Goal: Task Accomplishment & Management: Use online tool/utility

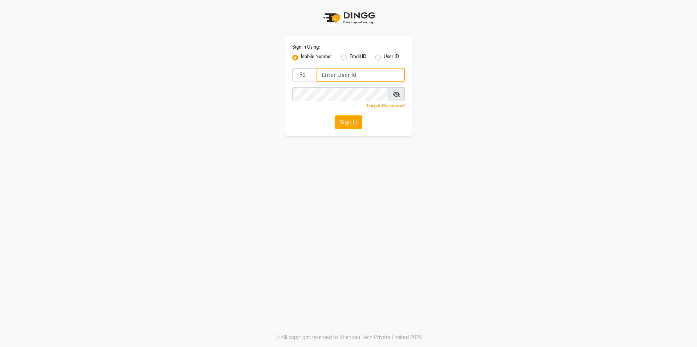
click at [333, 75] on input "Username" at bounding box center [360, 75] width 88 height 14
click at [334, 74] on input "Username" at bounding box center [360, 75] width 88 height 14
click at [397, 91] on span at bounding box center [396, 94] width 17 height 14
click at [392, 94] on span at bounding box center [396, 94] width 17 height 14
click at [394, 93] on icon at bounding box center [396, 94] width 7 height 6
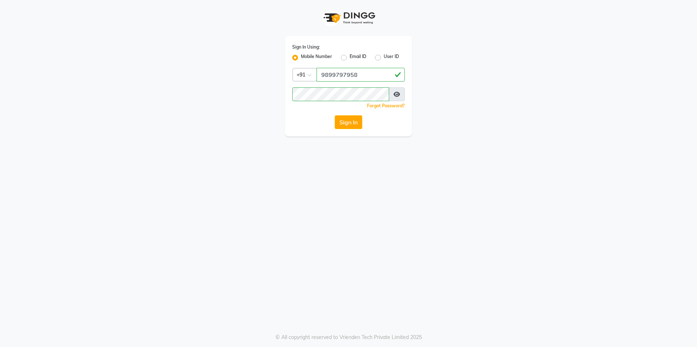
click at [342, 115] on div "Sign In Using: Mobile Number Email ID User ID Country Code × [PHONE_NUMBER] Rem…" at bounding box center [348, 86] width 127 height 100
click at [343, 117] on button "Sign In" at bounding box center [348, 122] width 28 height 14
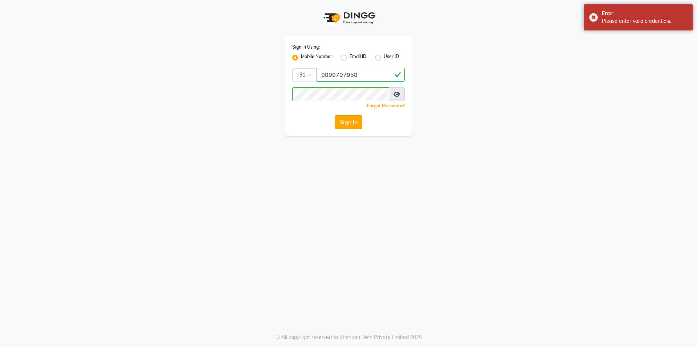
click at [343, 118] on button "Sign In" at bounding box center [348, 122] width 28 height 14
click at [344, 121] on button "Sign In" at bounding box center [348, 122] width 28 height 14
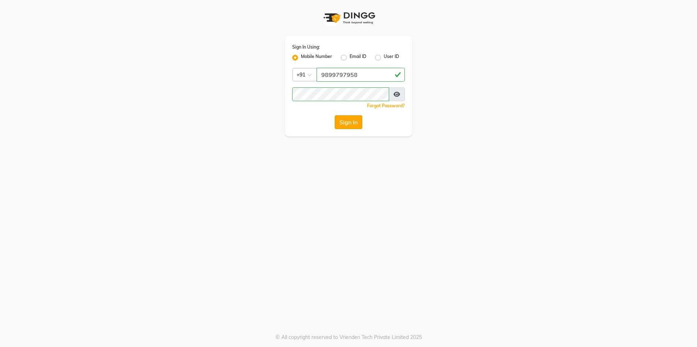
click at [356, 119] on button "Sign In" at bounding box center [348, 122] width 28 height 14
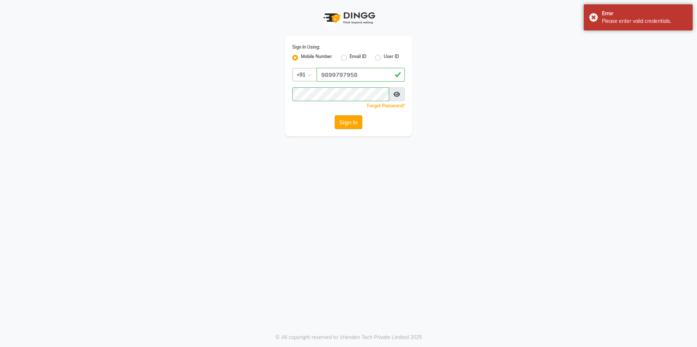
click at [355, 119] on button "Sign In" at bounding box center [348, 122] width 28 height 14
click at [352, 121] on button "Sign In" at bounding box center [348, 122] width 28 height 14
click at [263, 99] on div "Sign In Using: Mobile Number Email ID User ID Country Code × [PHONE_NUMBER] Rem…" at bounding box center [348, 68] width 414 height 136
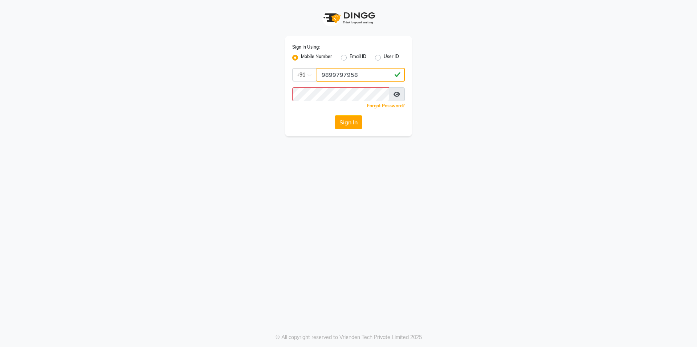
click at [359, 69] on input "9899797958" at bounding box center [360, 75] width 88 height 14
type input "9899797930"
click at [349, 115] on div "Sign In Using: Mobile Number Email ID User ID Country Code × [PHONE_NUMBER] Rem…" at bounding box center [348, 86] width 127 height 100
click at [345, 117] on button "Sign In" at bounding box center [348, 122] width 28 height 14
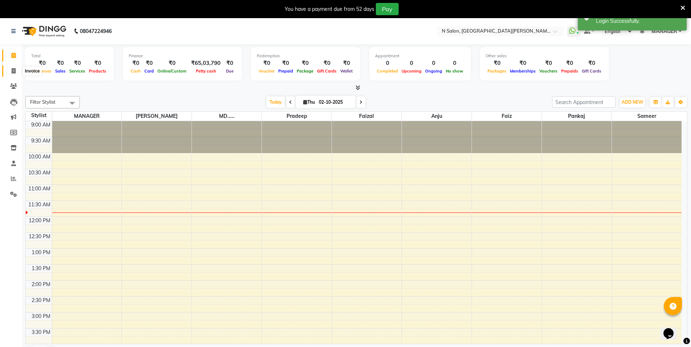
click at [16, 71] on span at bounding box center [13, 71] width 13 height 8
select select "3472"
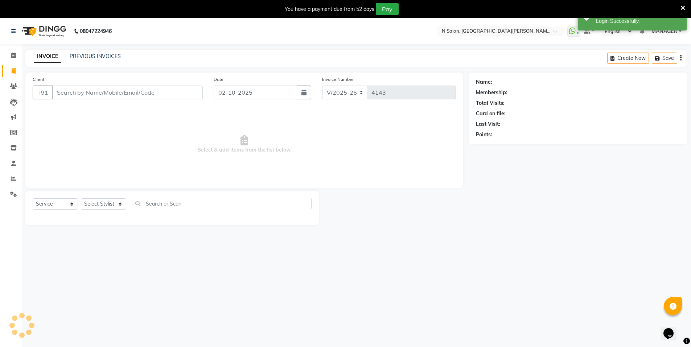
select select "P"
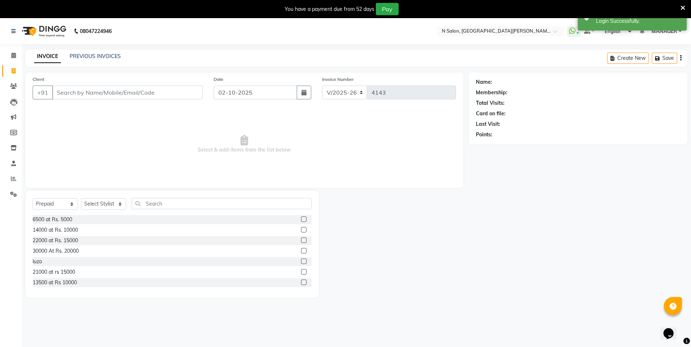
click at [73, 89] on input "Client" at bounding box center [127, 93] width 151 height 14
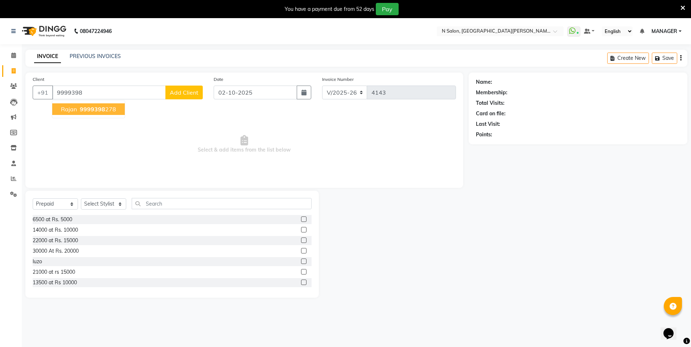
click at [91, 110] on span "9999398" at bounding box center [92, 109] width 25 height 7
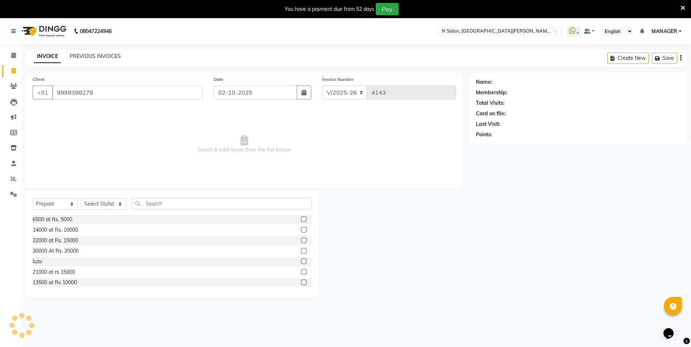
type input "9999398278"
click at [52, 204] on select "Select Service Product Membership Package Voucher Prepaid Gift Card" at bounding box center [55, 203] width 45 height 11
select select "service"
click at [33, 198] on select "Select Service Product Membership Package Voucher Prepaid Gift Card" at bounding box center [55, 203] width 45 height 11
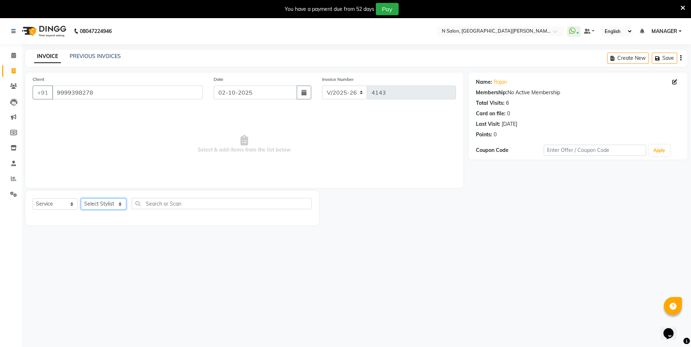
click at [95, 205] on select "Select Stylist [PERSON_NAME] [PERSON_NAME] MANAGER MD..... [PERSON_NAME] [PERSO…" at bounding box center [103, 203] width 45 height 11
select select "72439"
click at [81, 198] on select "Select Stylist [PERSON_NAME] [PERSON_NAME] MANAGER MD..... [PERSON_NAME] [PERSO…" at bounding box center [103, 203] width 45 height 11
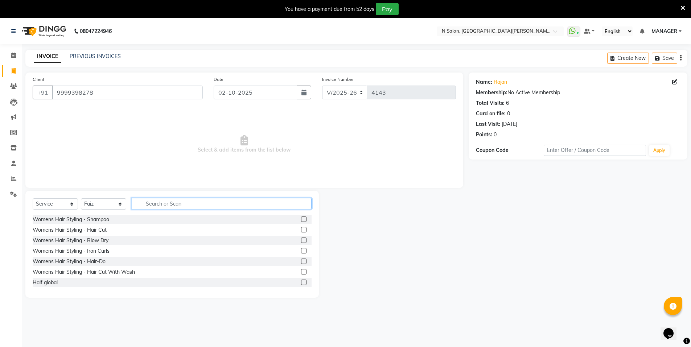
click at [150, 205] on input "text" at bounding box center [222, 203] width 180 height 11
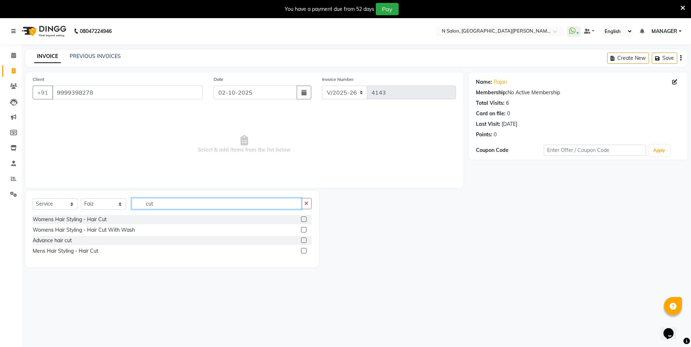
type input "cut"
click at [304, 250] on label at bounding box center [303, 250] width 5 height 5
click at [304, 250] on input "checkbox" at bounding box center [303, 251] width 5 height 5
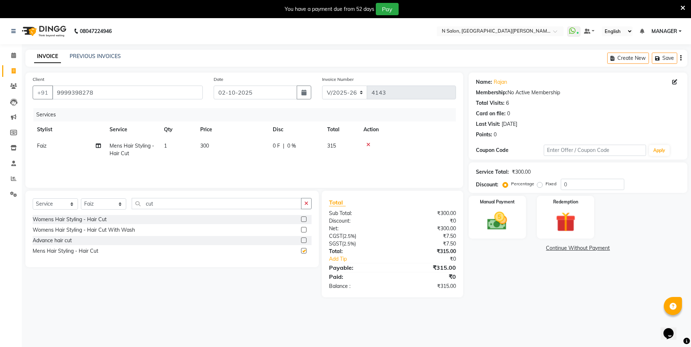
checkbox input "false"
click at [173, 197] on div "Select Service Product Membership Package Voucher Prepaid Gift Card Select Styl…" at bounding box center [171, 229] width 293 height 77
click at [176, 202] on input "cut" at bounding box center [217, 203] width 170 height 11
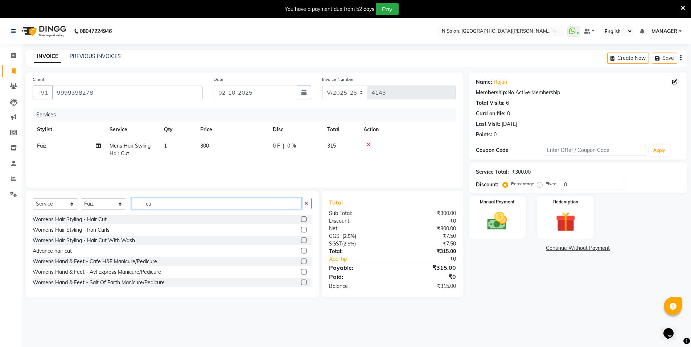
type input "c"
type input "w"
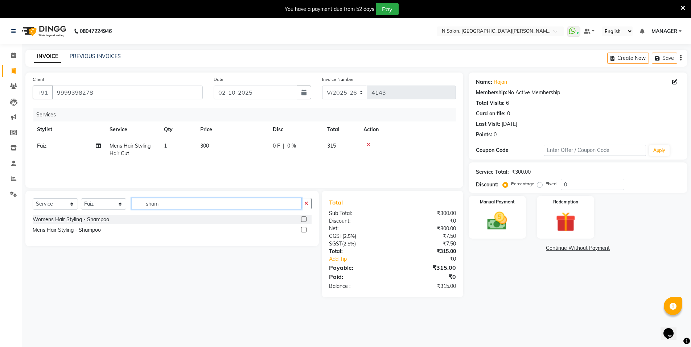
type input "sham"
click at [304, 229] on label at bounding box center [303, 229] width 5 height 5
click at [304, 229] on input "checkbox" at bounding box center [303, 230] width 5 height 5
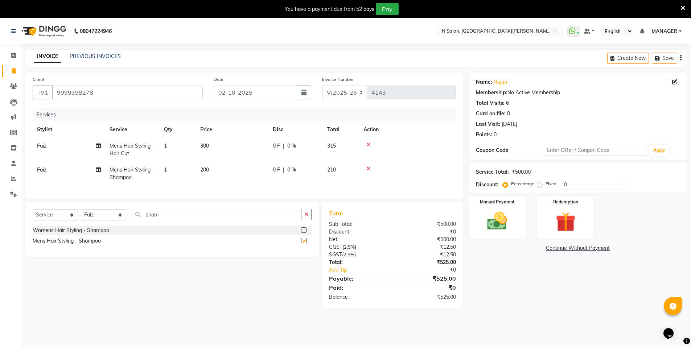
checkbox input "false"
click at [180, 220] on input "sham" at bounding box center [217, 214] width 170 height 11
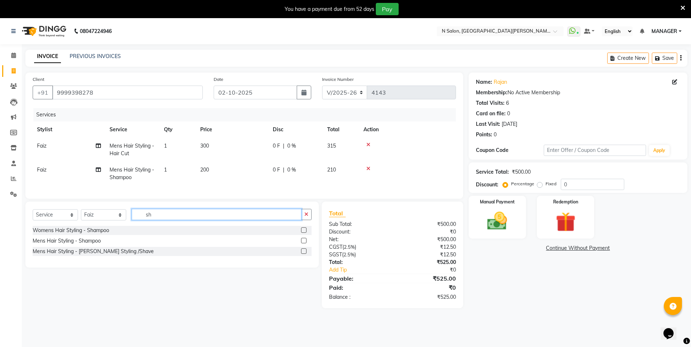
type input "s"
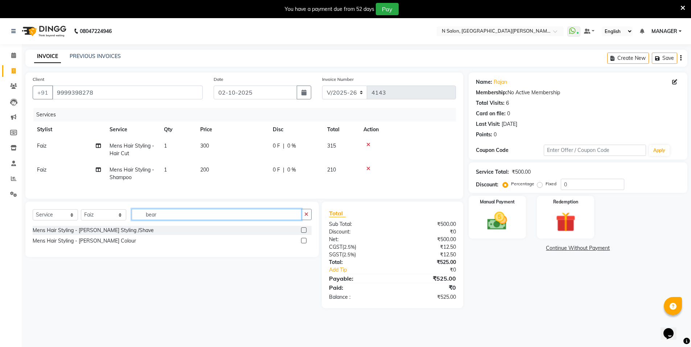
type input "bear"
click at [302, 233] on label at bounding box center [303, 229] width 5 height 5
click at [302, 233] on input "checkbox" at bounding box center [303, 230] width 5 height 5
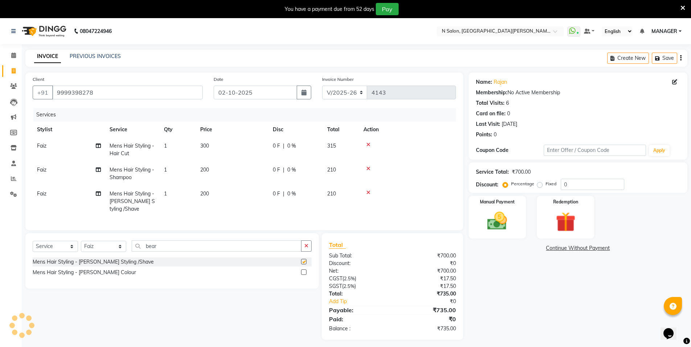
checkbox input "false"
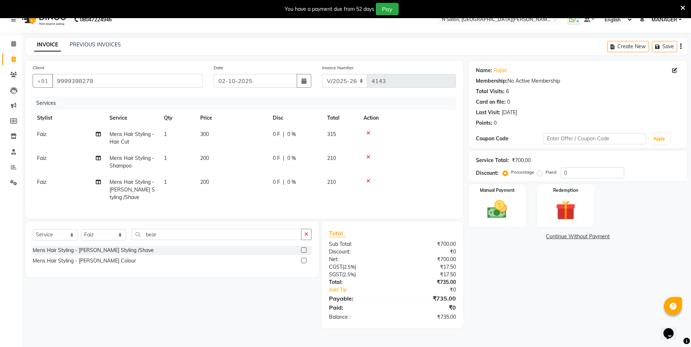
scroll to position [18, 0]
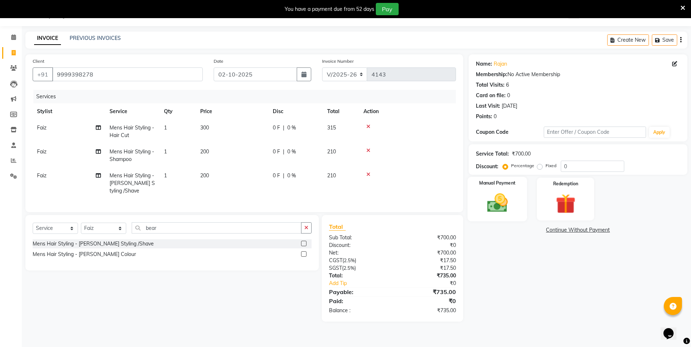
click at [498, 198] on img at bounding box center [497, 203] width 33 height 24
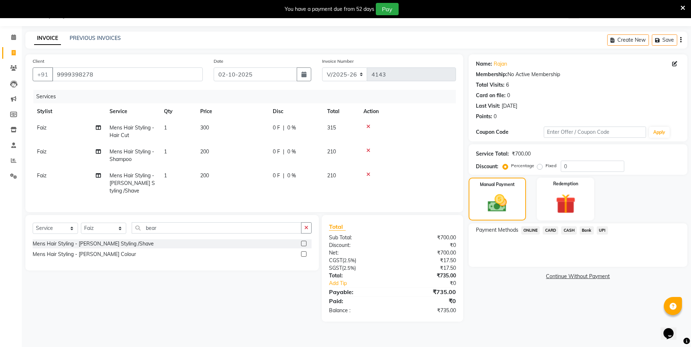
click at [571, 228] on span "CASH" at bounding box center [569, 230] width 16 height 8
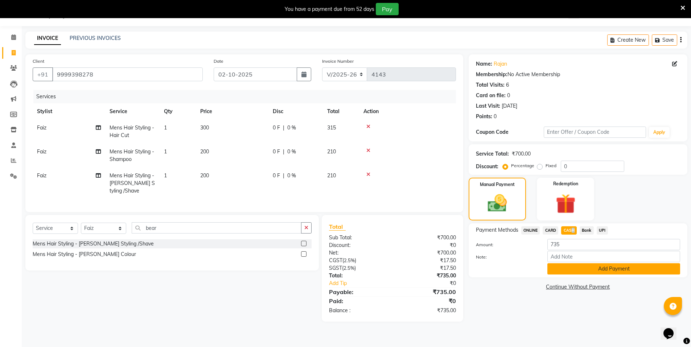
click at [569, 268] on button "Add Payment" at bounding box center [613, 268] width 133 height 11
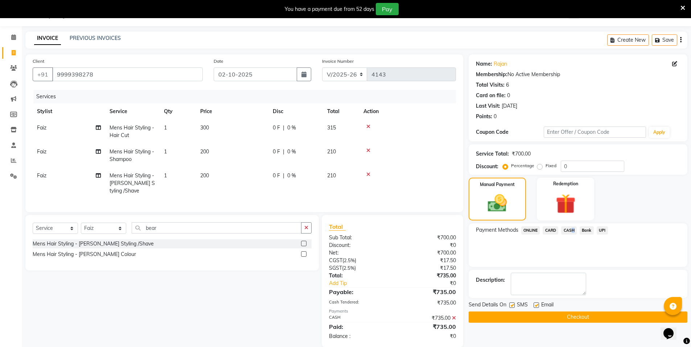
click at [603, 319] on button "Checkout" at bounding box center [578, 317] width 219 height 11
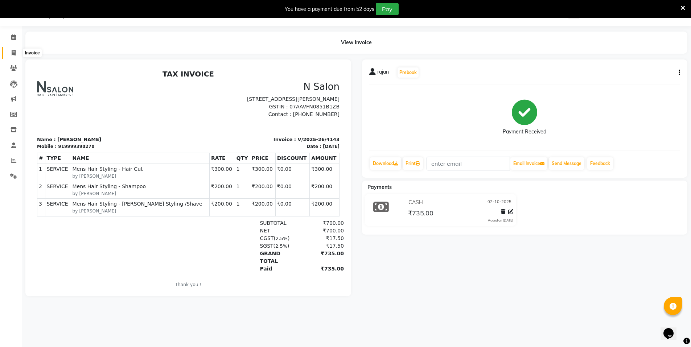
click at [16, 52] on span at bounding box center [13, 53] width 13 height 8
select select "service"
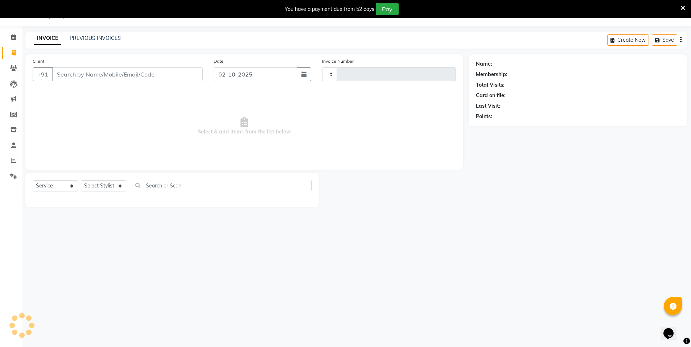
type input "4144"
select select "3472"
select select "P"
